Goal: Task Accomplishment & Management: Manage account settings

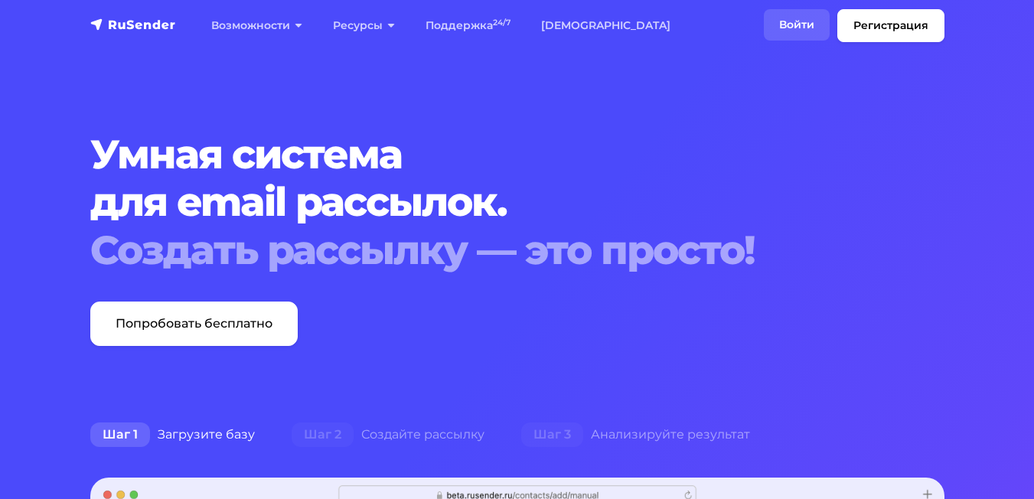
click at [793, 24] on link "Войти" at bounding box center [797, 24] width 66 height 31
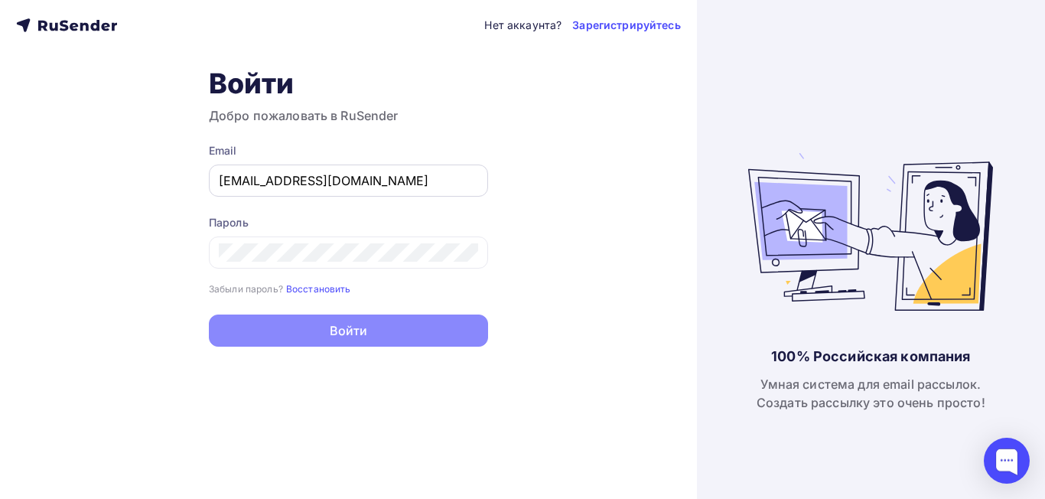
click at [369, 190] on div "[EMAIL_ADDRESS][DOMAIN_NAME]" at bounding box center [348, 181] width 279 height 32
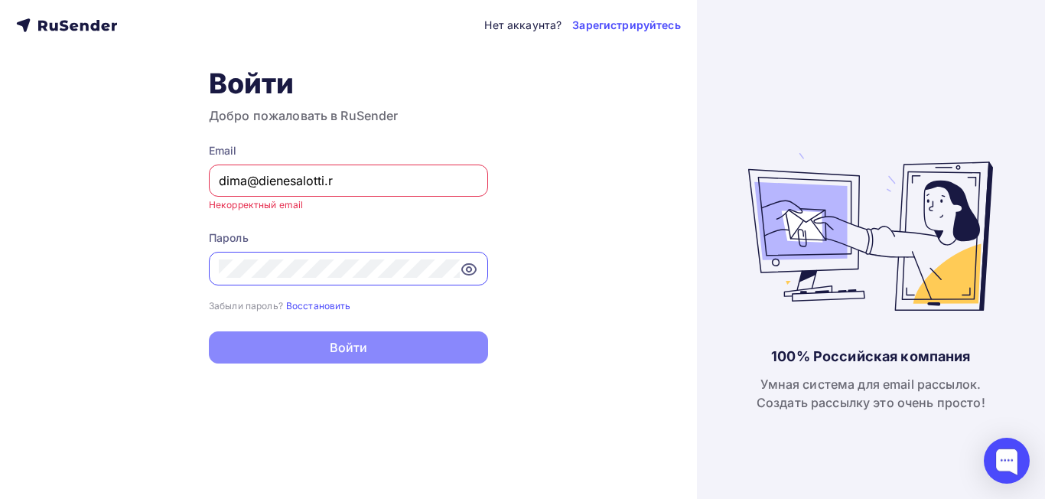
type input "[EMAIL_ADDRESS][DOMAIN_NAME]"
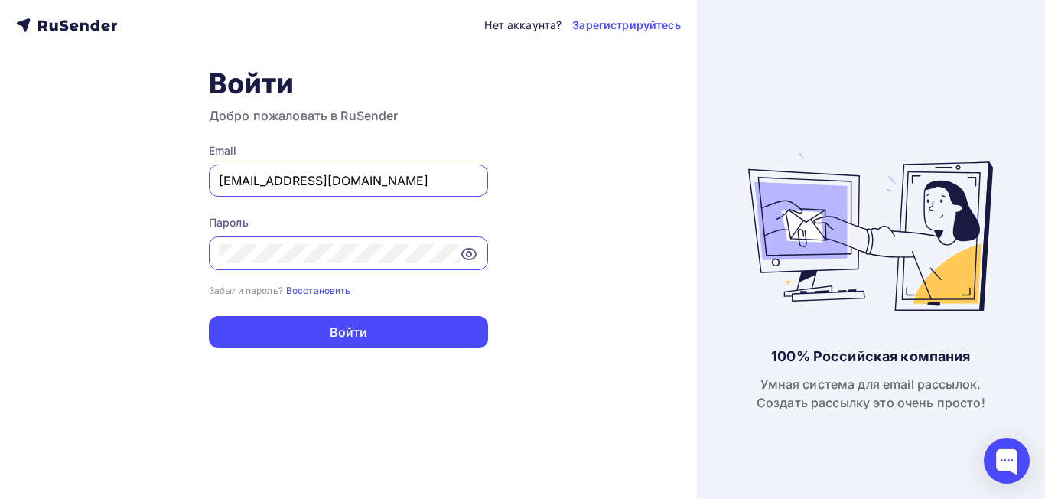
click at [575, 210] on div "Нет аккаунта? Зарегистрируйтесь Войти Добро пожаловать в RuSender Email [EMAIL_…" at bounding box center [348, 249] width 697 height 499
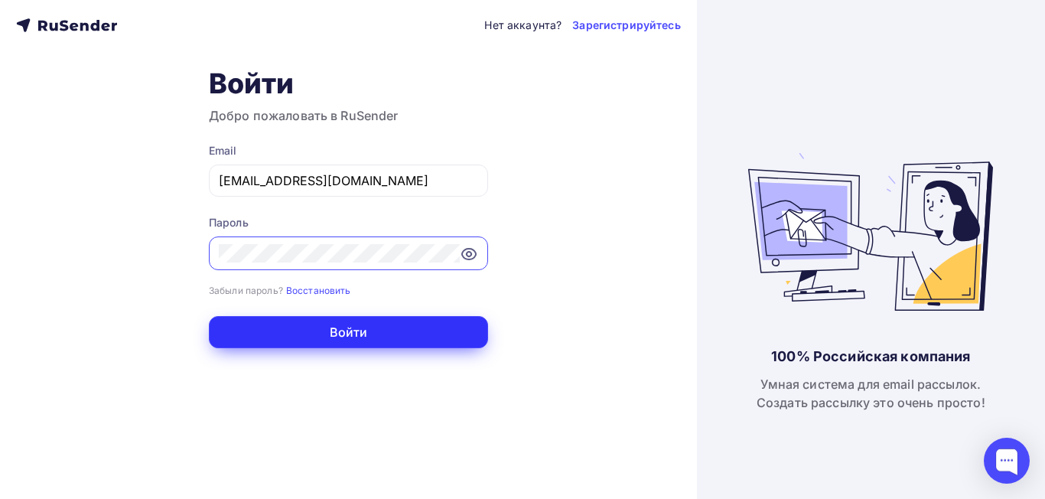
click at [390, 328] on button "Войти" at bounding box center [348, 332] width 279 height 32
